Goal: Task Accomplishment & Management: Use online tool/utility

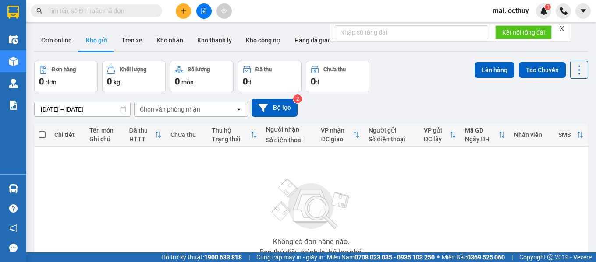
click at [74, 10] on input "text" at bounding box center [99, 11] width 103 height 10
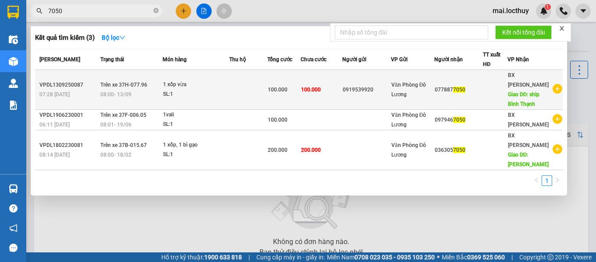
type input "7050"
click at [304, 86] on td "100.000" at bounding box center [322, 90] width 42 height 40
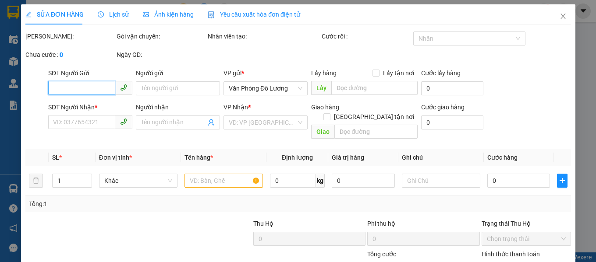
type input "0919539920"
type input "0778877050"
type input "ship Bình Thạnh"
type input "100.000"
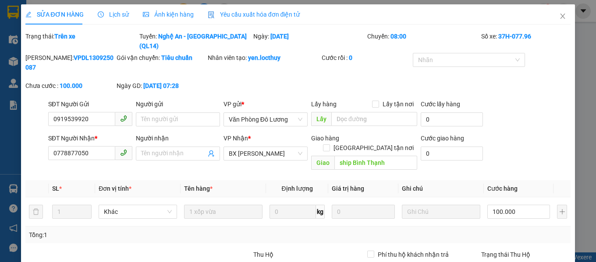
click at [169, 19] on div "Ảnh kiện hàng" at bounding box center [168, 14] width 51 height 20
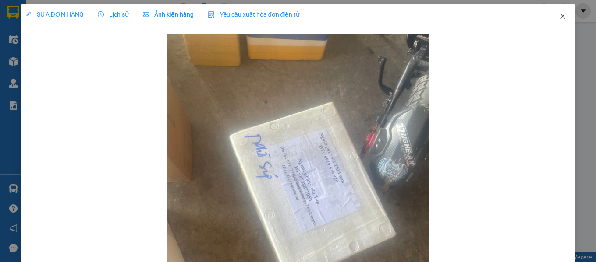
click at [559, 18] on icon "close" at bounding box center [562, 16] width 7 height 7
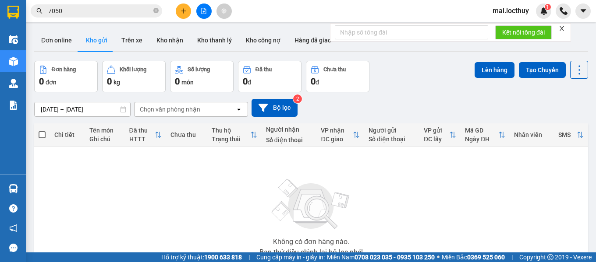
click at [203, 13] on icon "file-add" at bounding box center [204, 11] width 6 height 6
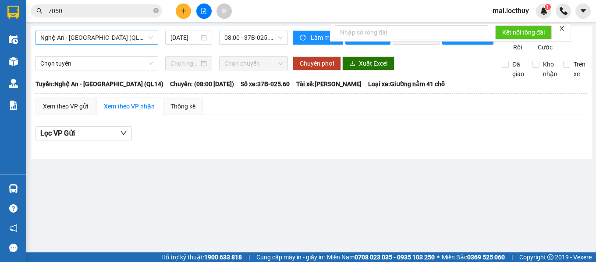
click at [152, 37] on span "Nghệ An - [GEOGRAPHIC_DATA] (QL14)" at bounding box center [96, 37] width 113 height 13
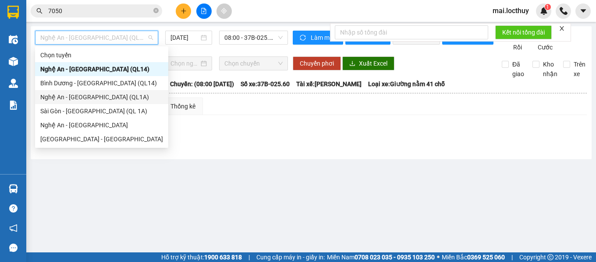
click at [106, 97] on div "Nghệ An - [GEOGRAPHIC_DATA] (QL1A)" at bounding box center [101, 97] width 123 height 10
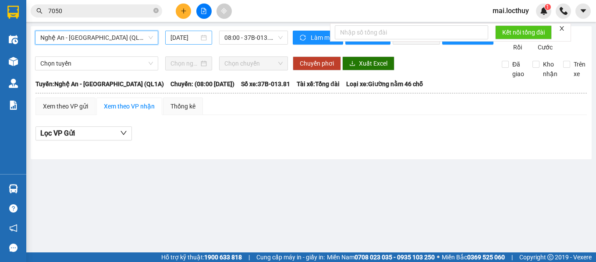
click at [206, 38] on div "[DATE]" at bounding box center [188, 38] width 37 height 10
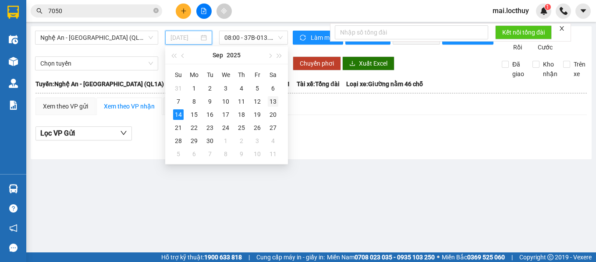
click at [273, 100] on div "13" at bounding box center [273, 101] width 11 height 11
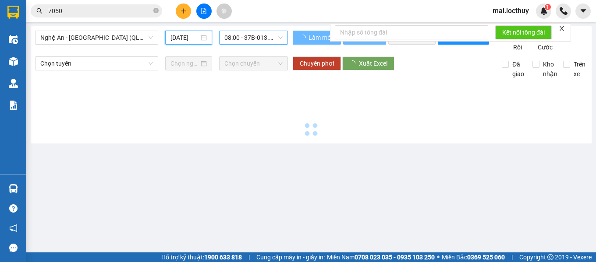
type input "[DATE]"
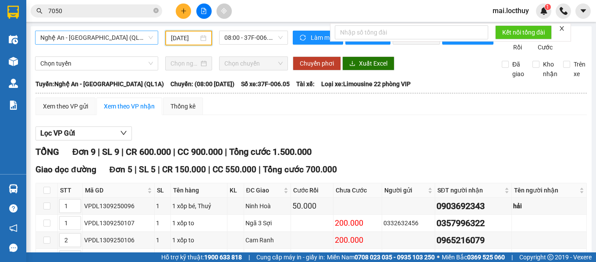
click at [134, 31] on div "Nghệ An - [GEOGRAPHIC_DATA] (QL1A)" at bounding box center [96, 38] width 123 height 14
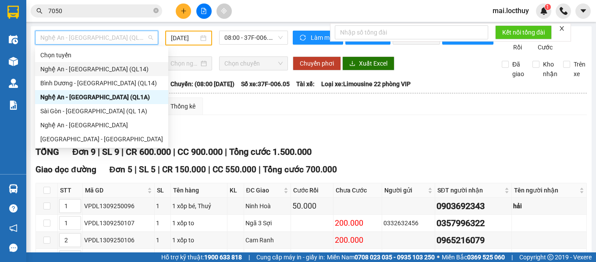
click at [124, 71] on div "Nghệ An - [GEOGRAPHIC_DATA] (QL14)" at bounding box center [101, 69] width 123 height 10
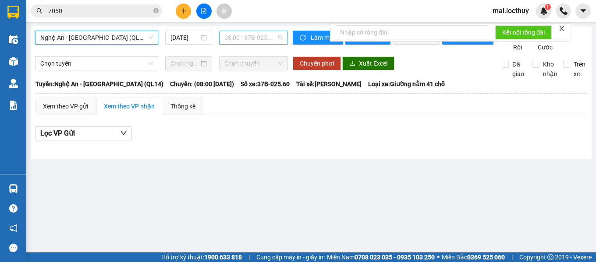
click at [267, 35] on span "08:00 - 37B-025.60 - (Đã hủy)" at bounding box center [253, 37] width 58 height 13
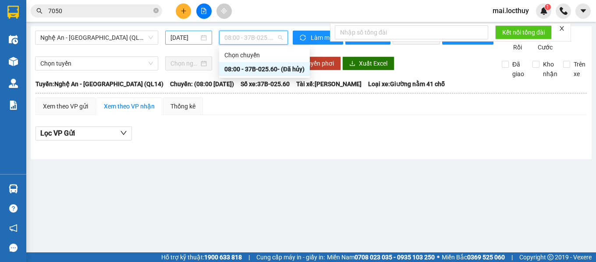
click at [208, 42] on div "[DATE]" at bounding box center [188, 38] width 47 height 14
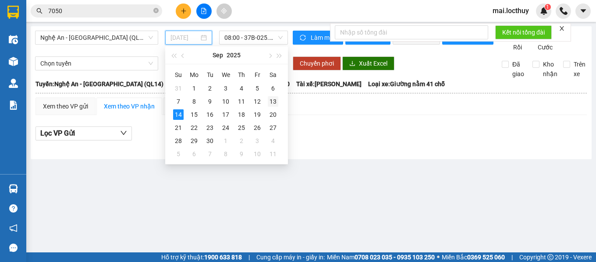
click at [274, 100] on div "13" at bounding box center [273, 101] width 11 height 11
type input "[DATE]"
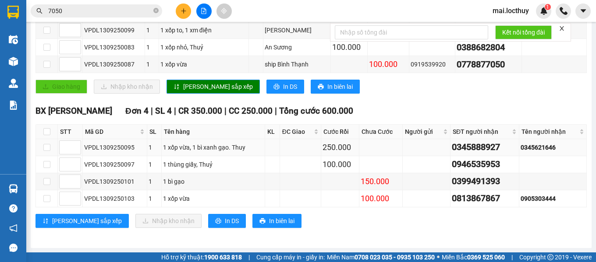
scroll to position [425, 0]
